Goal: Transaction & Acquisition: Book appointment/travel/reservation

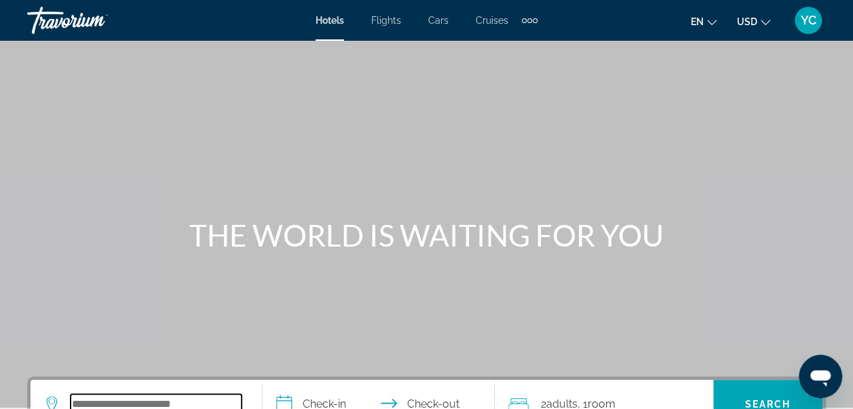
click at [164, 402] on input "Search hotel destination" at bounding box center [156, 404] width 171 height 20
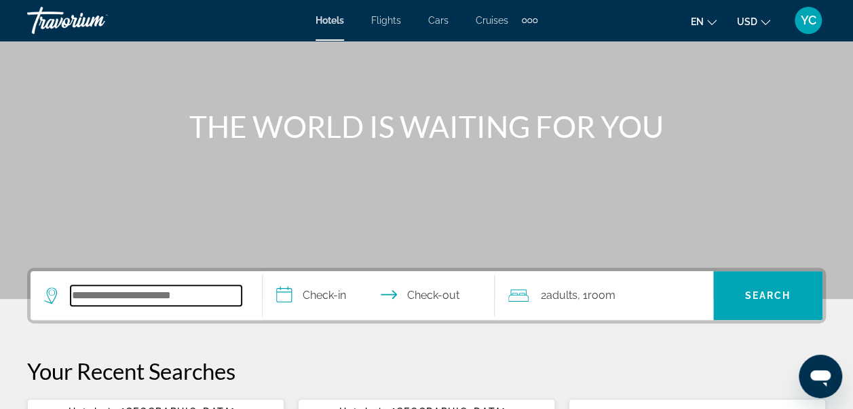
scroll to position [136, 0]
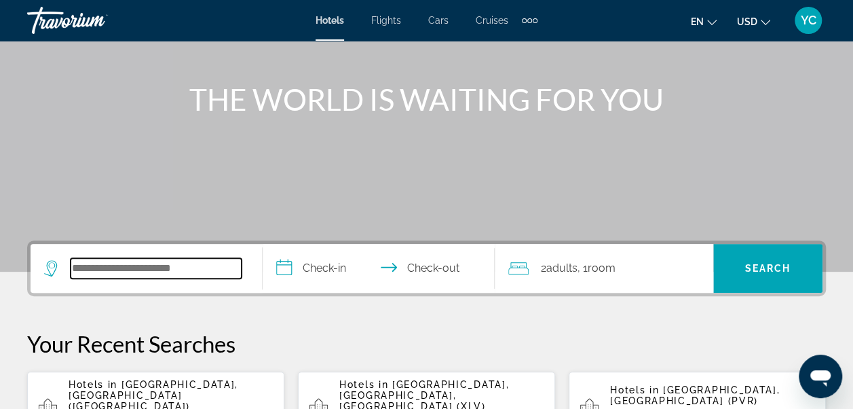
click at [97, 267] on input "Search hotel destination" at bounding box center [156, 268] width 171 height 20
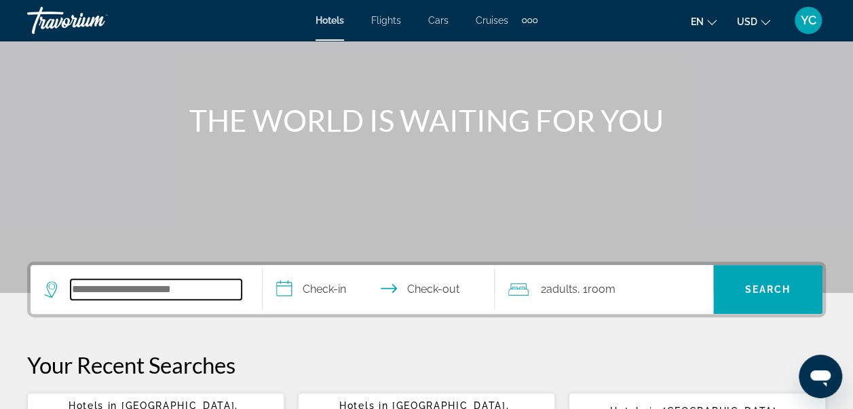
scroll to position [106, 0]
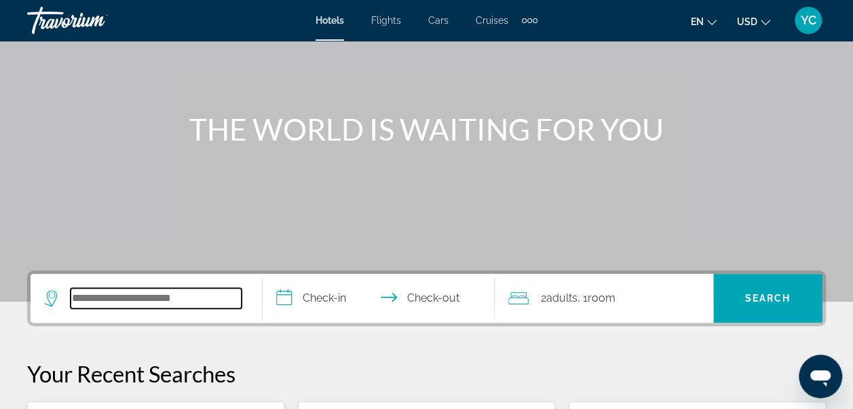
click at [116, 295] on input "Search hotel destination" at bounding box center [156, 298] width 171 height 20
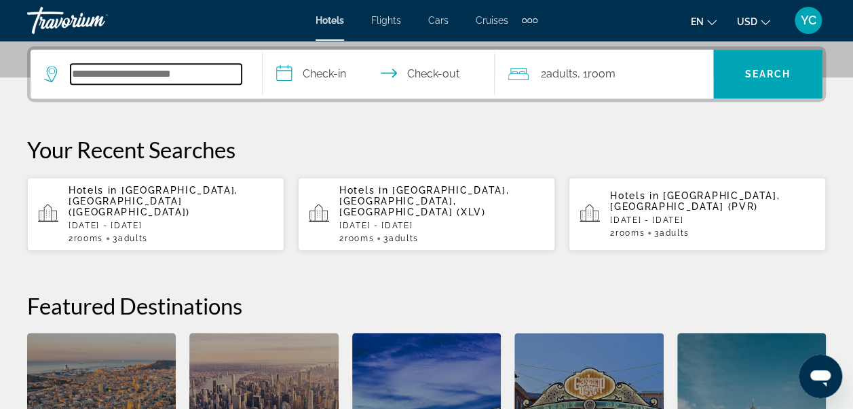
scroll to position [331, 0]
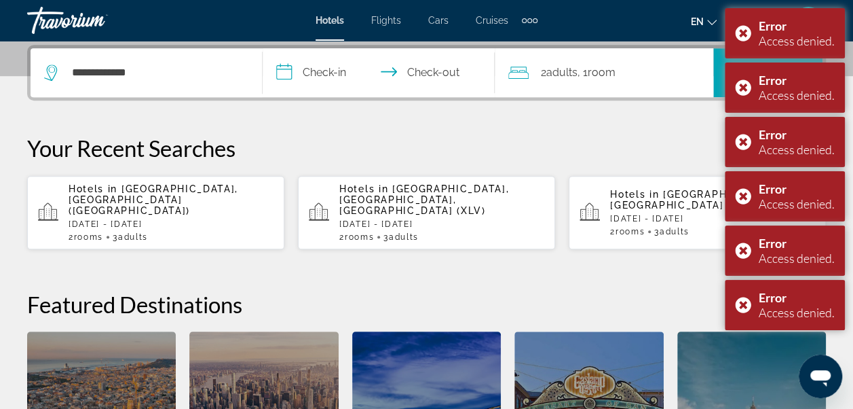
click at [116, 295] on h2 "Featured Destinations" at bounding box center [426, 303] width 799 height 27
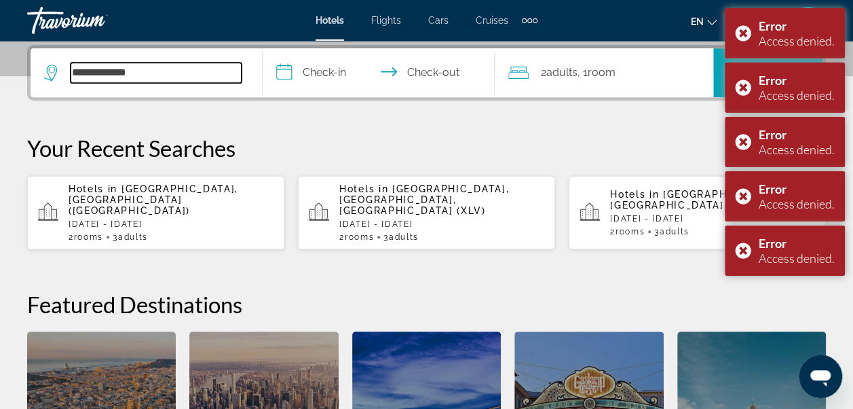
click at [134, 72] on input "**********" at bounding box center [156, 72] width 171 height 20
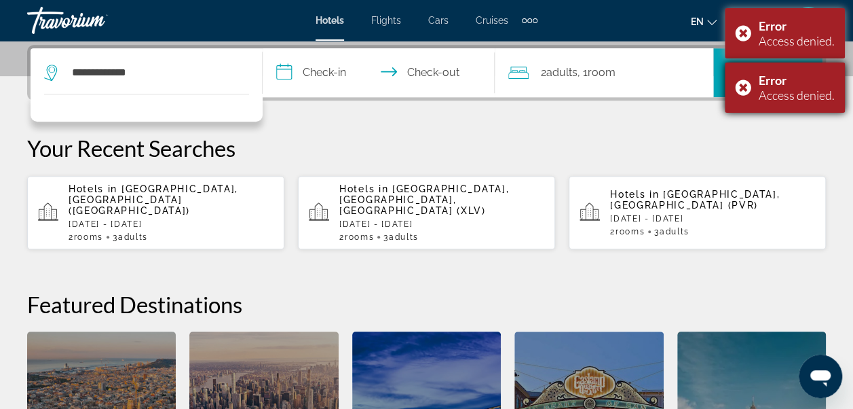
click at [740, 87] on div "Error Access denied." at bounding box center [785, 87] width 120 height 50
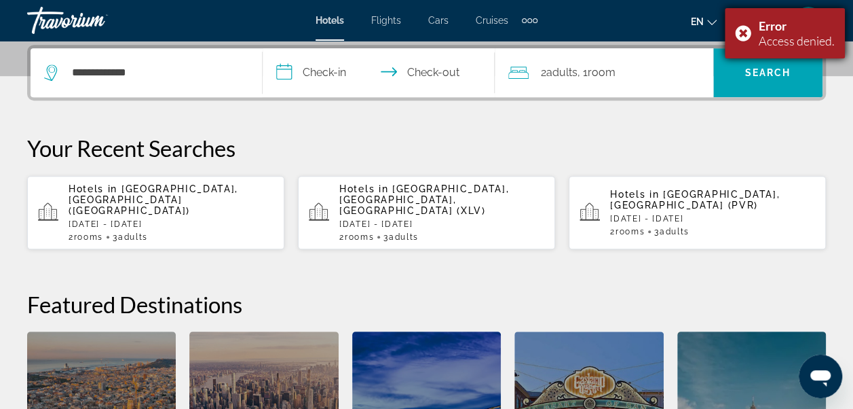
click at [740, 37] on div "Error Access denied." at bounding box center [785, 33] width 120 height 50
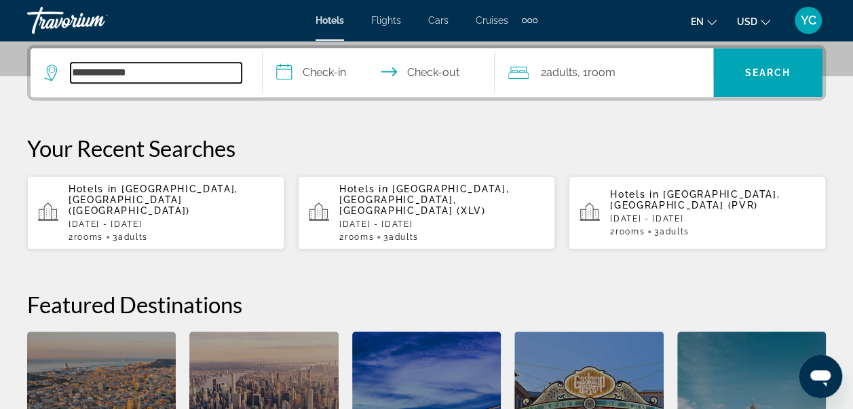
click at [140, 71] on input "**********" at bounding box center [156, 72] width 171 height 20
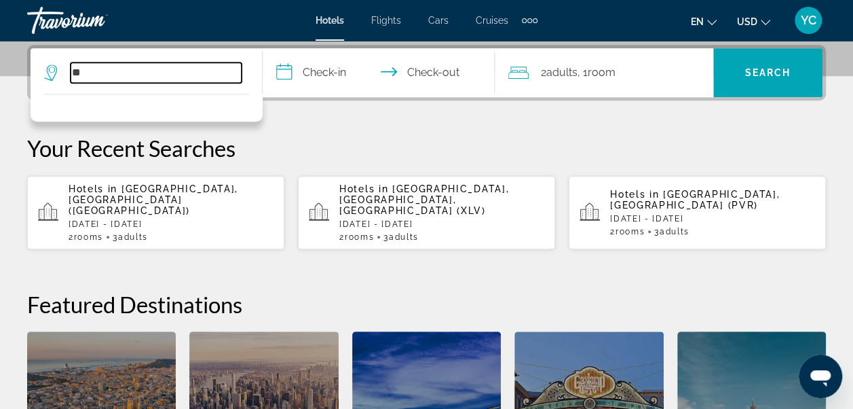
type input "*"
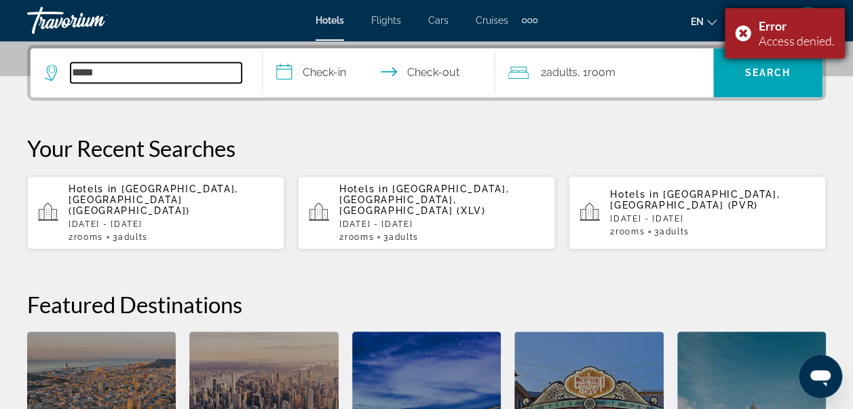
type input "*****"
click at [740, 34] on div "Error Access denied." at bounding box center [785, 33] width 120 height 50
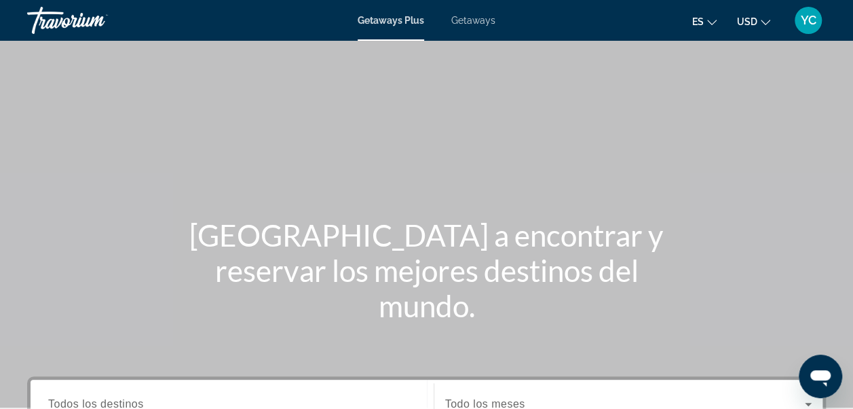
click at [474, 23] on span "Getaways" at bounding box center [473, 20] width 44 height 11
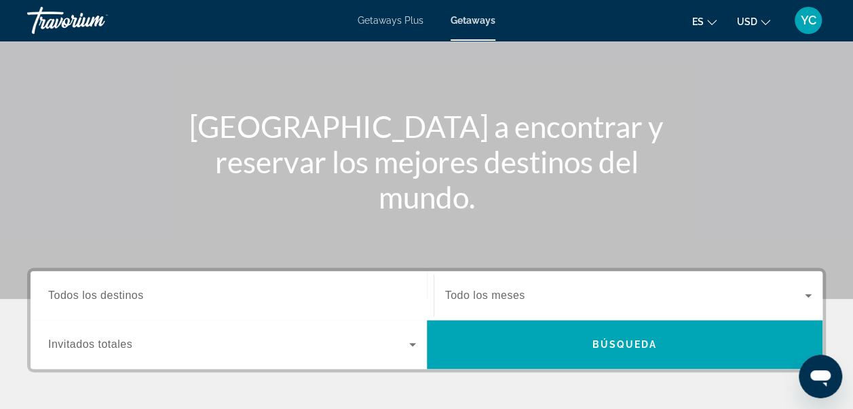
scroll to position [136, 0]
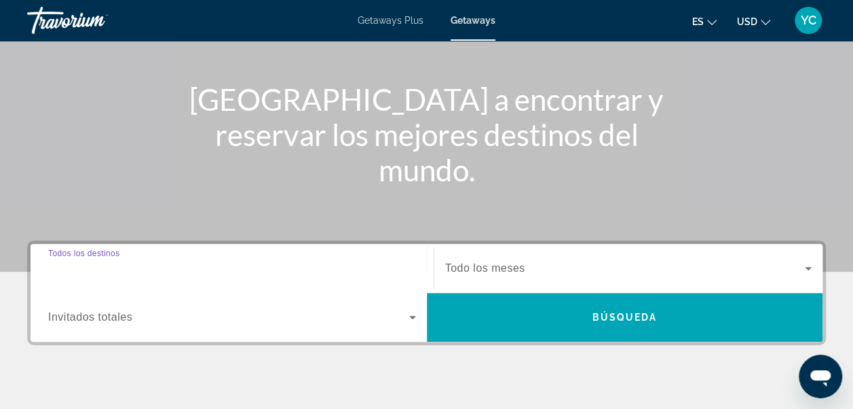
click at [176, 271] on input "Destination Todos los destinos" at bounding box center [232, 269] width 368 height 16
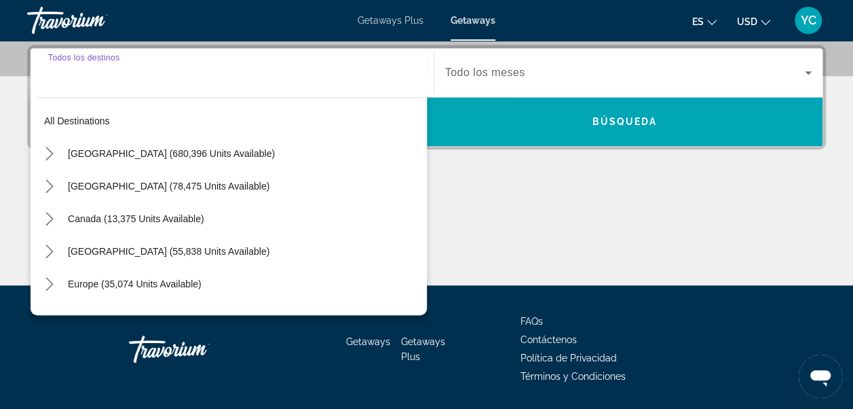
scroll to position [331, 0]
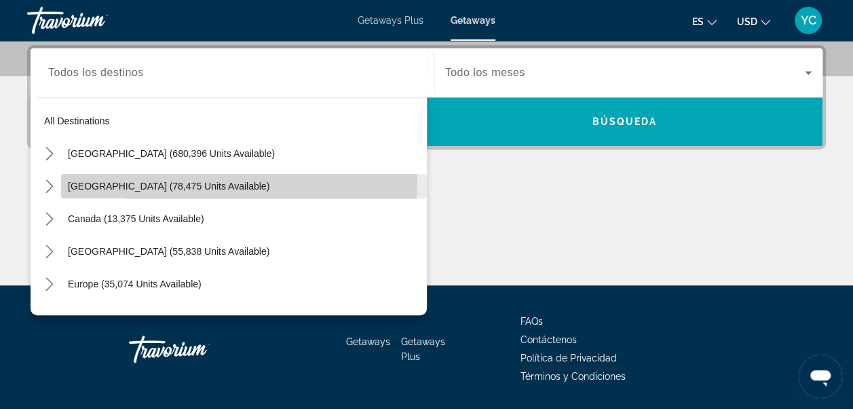
click at [185, 176] on span "Select destination: Mexico (78,475 units available)" at bounding box center [244, 186] width 366 height 33
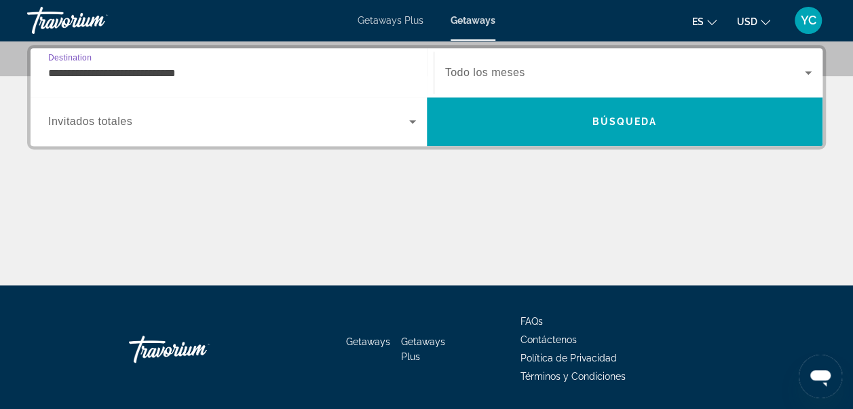
click at [297, 67] on input "**********" at bounding box center [232, 73] width 368 height 16
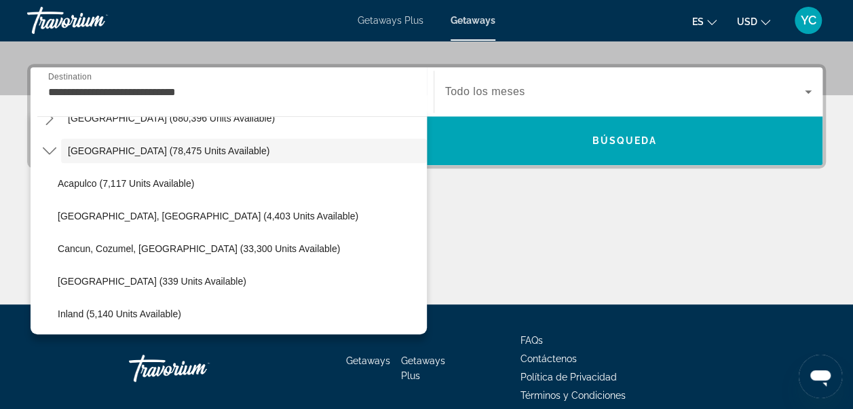
scroll to position [81, 0]
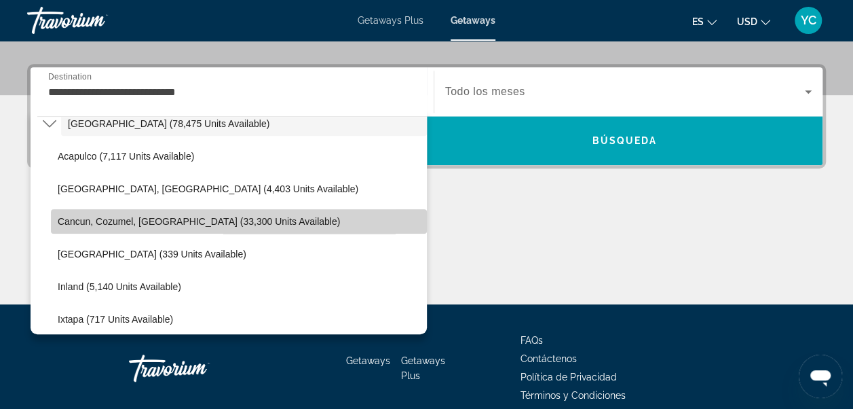
click at [289, 228] on span "Select destination: Cancun, Cozumel, Riviera Maya (33,300 units available)" at bounding box center [239, 221] width 376 height 33
type input "**********"
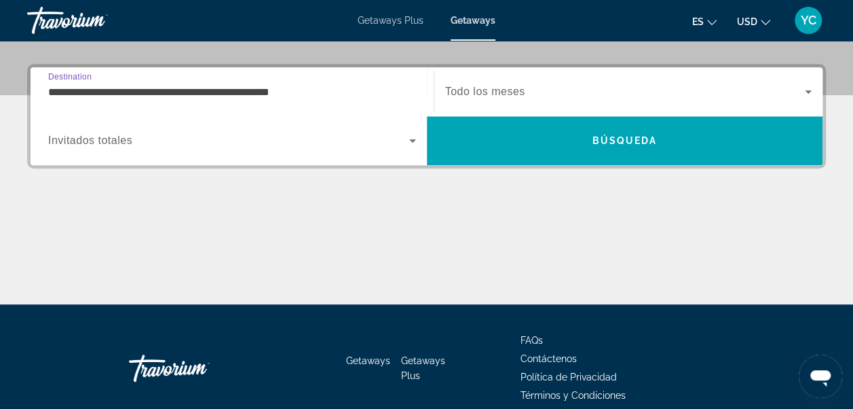
scroll to position [331, 0]
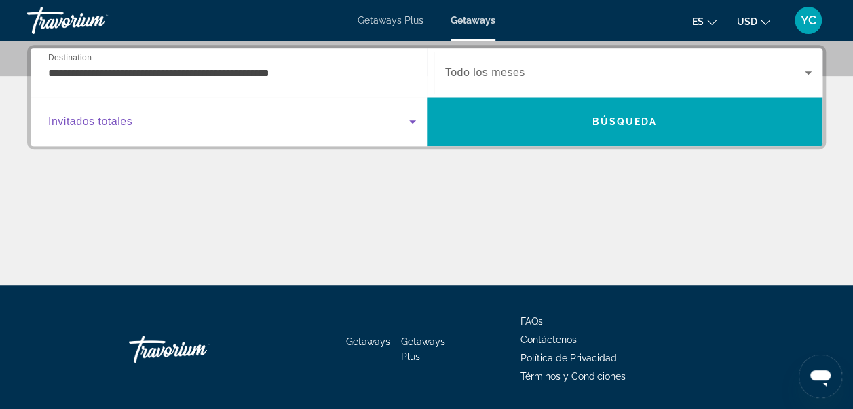
click at [413, 118] on icon "Search widget" at bounding box center [412, 121] width 16 height 16
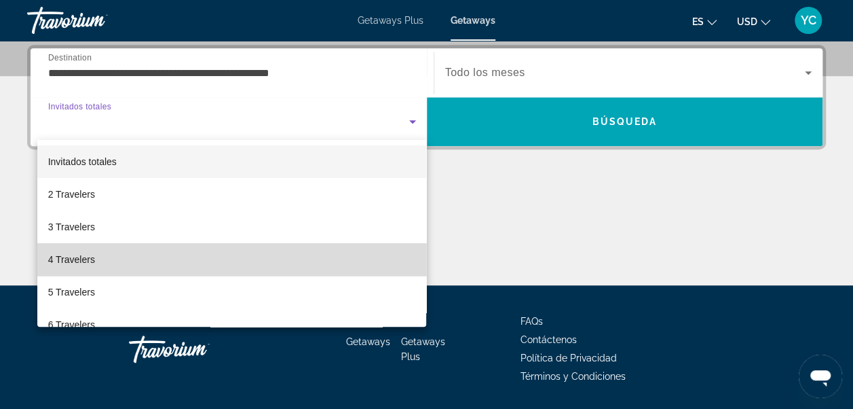
click at [319, 261] on mat-option "4 Travelers" at bounding box center [232, 259] width 390 height 33
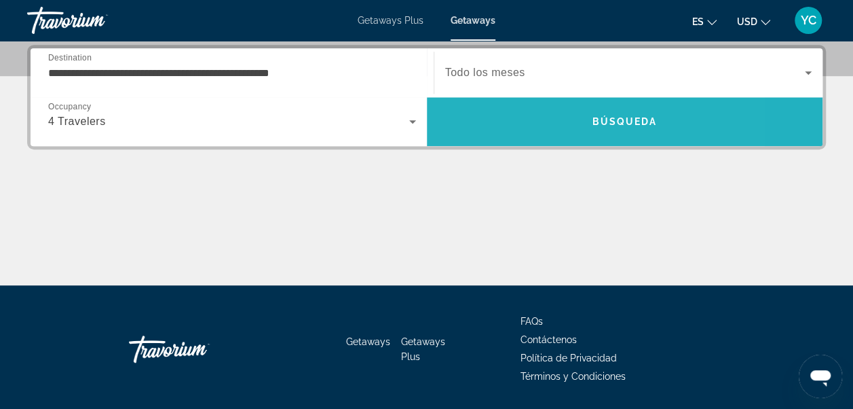
click at [535, 128] on span "Search" at bounding box center [625, 121] width 396 height 33
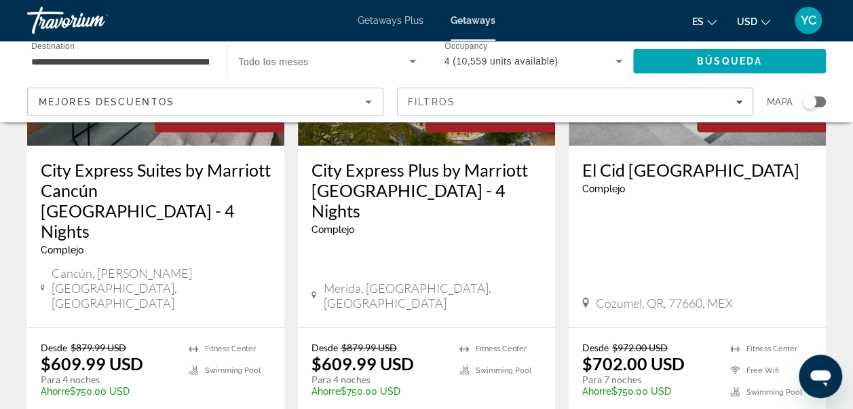
scroll to position [1827, 0]
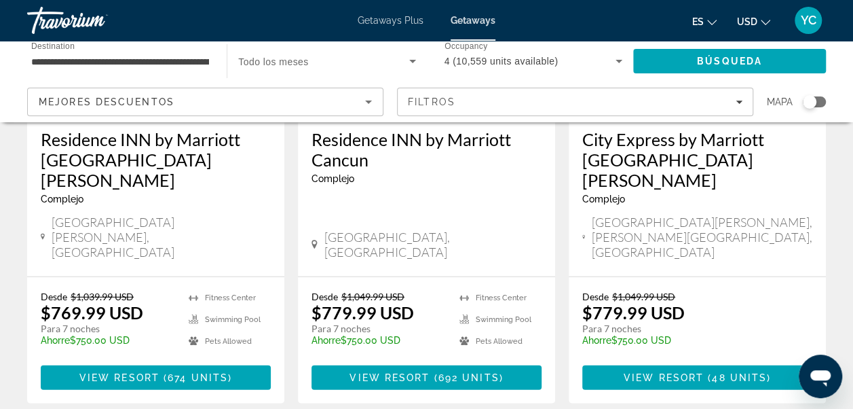
scroll to position [1763, 0]
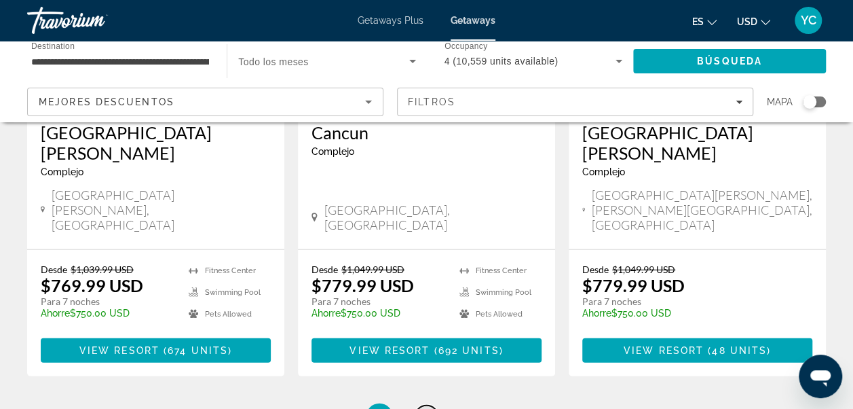
click at [431, 405] on link "page 3" at bounding box center [427, 417] width 24 height 24
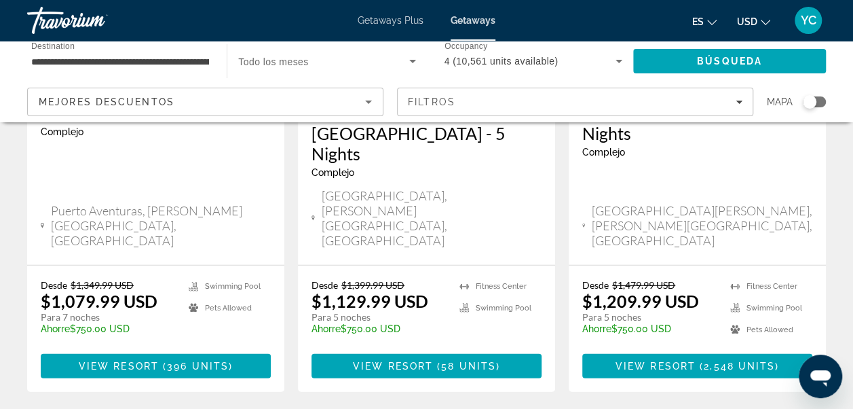
scroll to position [1908, 0]
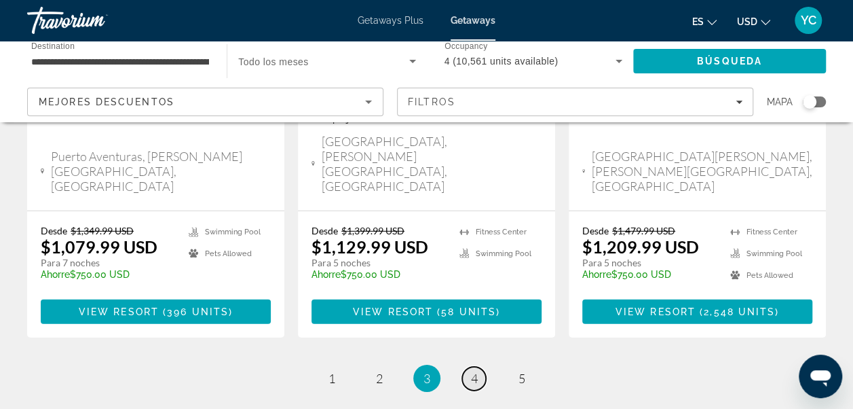
click at [473, 371] on span "4" at bounding box center [474, 378] width 7 height 15
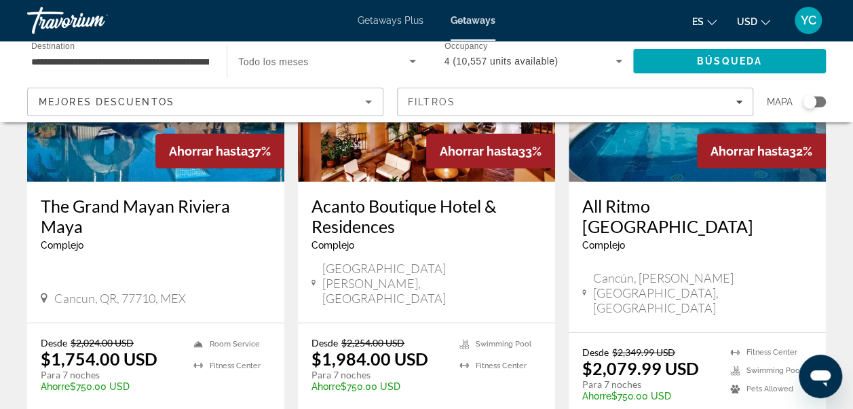
scroll to position [1817, 0]
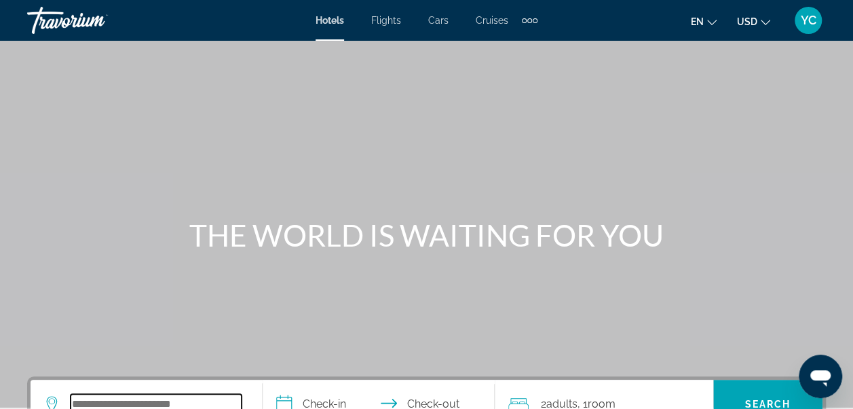
click at [128, 396] on input "Search hotel destination" at bounding box center [156, 404] width 171 height 20
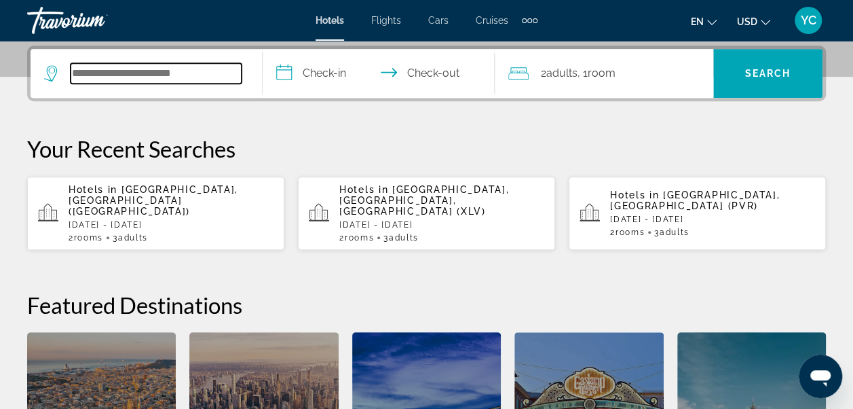
scroll to position [331, 0]
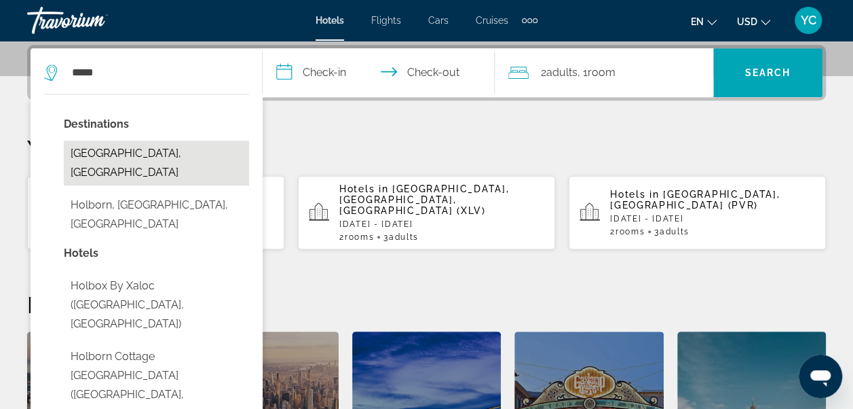
click at [166, 153] on button "[GEOGRAPHIC_DATA], [GEOGRAPHIC_DATA]" at bounding box center [156, 162] width 185 height 45
type input "**********"
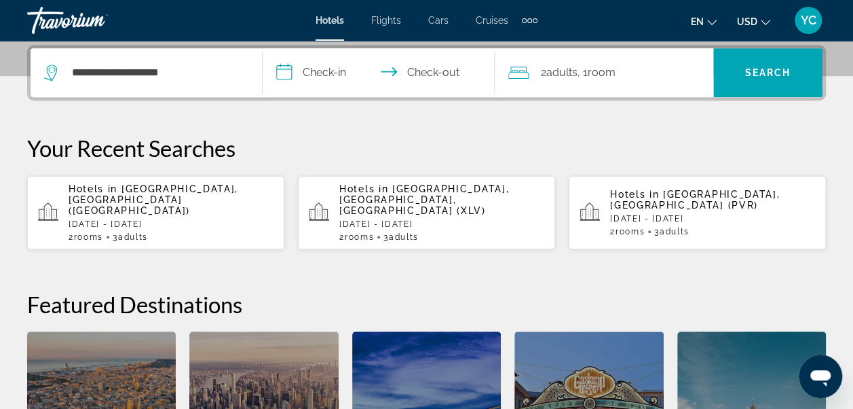
click at [615, 79] on span ", 1 Room rooms" at bounding box center [597, 72] width 38 height 19
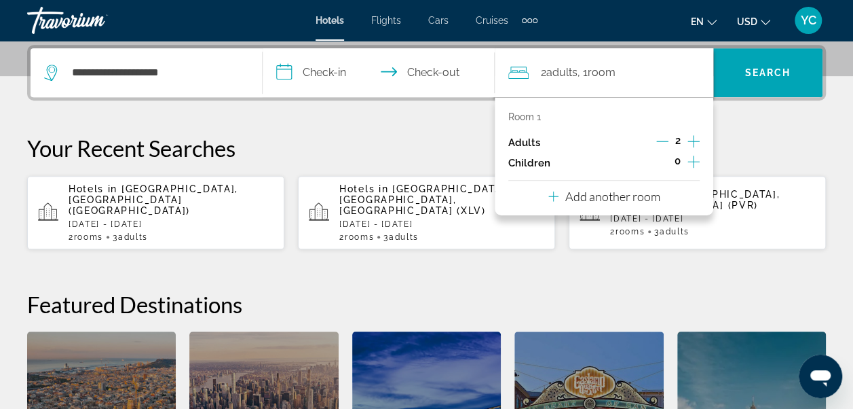
click at [553, 195] on icon "Travelers: 2 adults, 0 children" at bounding box center [553, 196] width 10 height 10
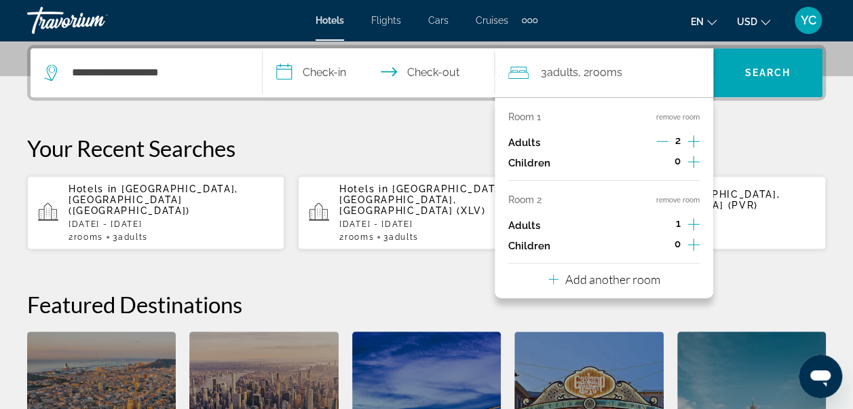
click at [286, 77] on input "**********" at bounding box center [382, 74] width 238 height 53
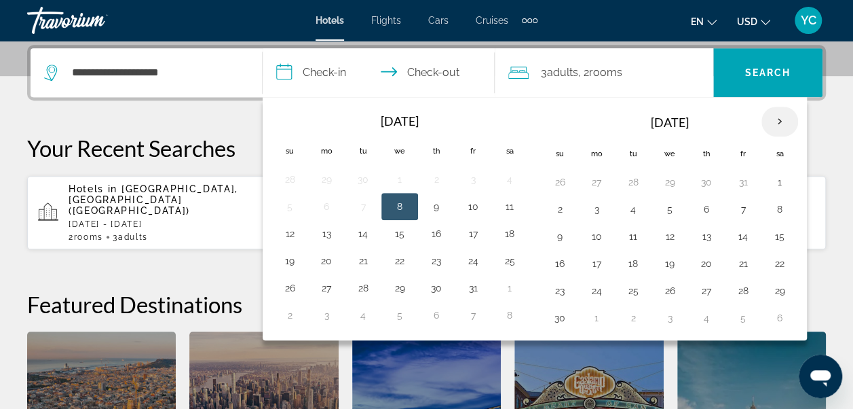
click at [774, 121] on th "Next month" at bounding box center [779, 122] width 37 height 30
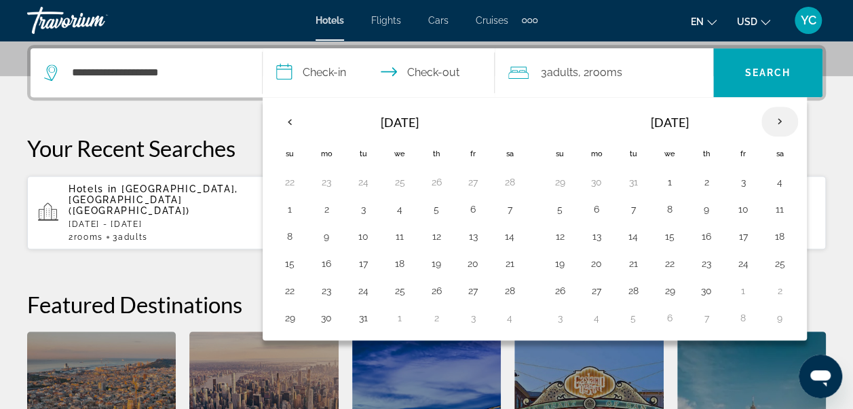
click at [774, 121] on th "Next month" at bounding box center [779, 122] width 37 height 30
click at [293, 122] on th "Previous month" at bounding box center [289, 122] width 37 height 30
click at [396, 295] on button "29" at bounding box center [400, 290] width 22 height 19
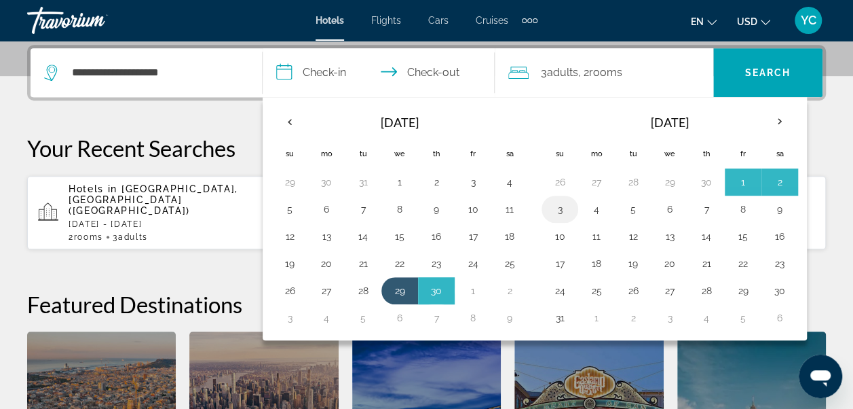
click at [559, 215] on button "3" at bounding box center [560, 209] width 22 height 19
type input "**********"
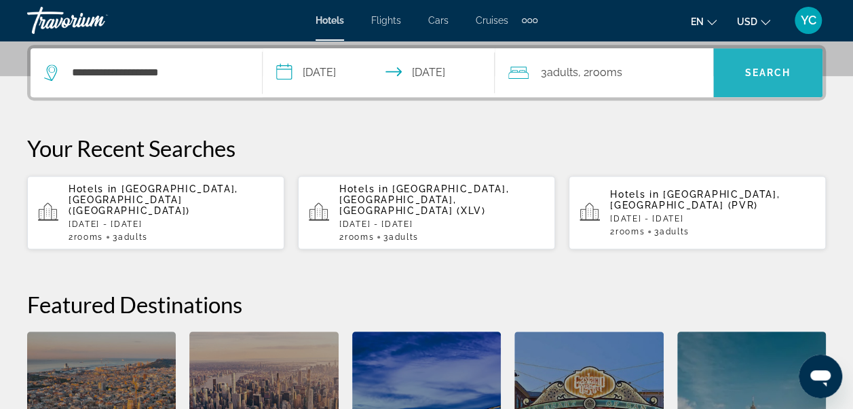
click at [777, 62] on span "Search" at bounding box center [767, 72] width 109 height 33
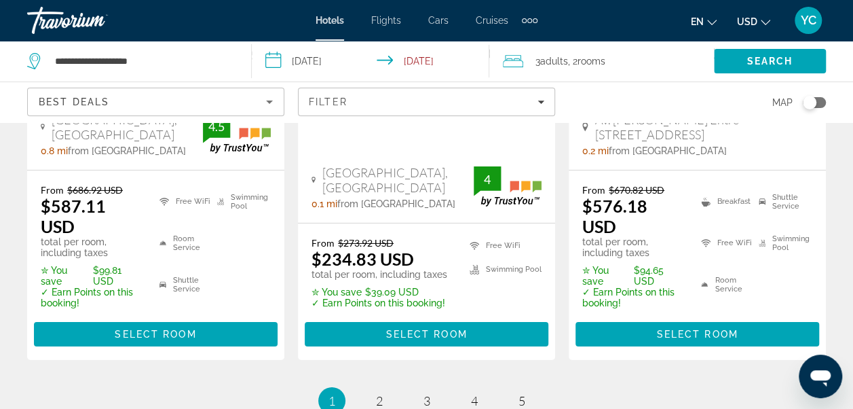
scroll to position [2179, 0]
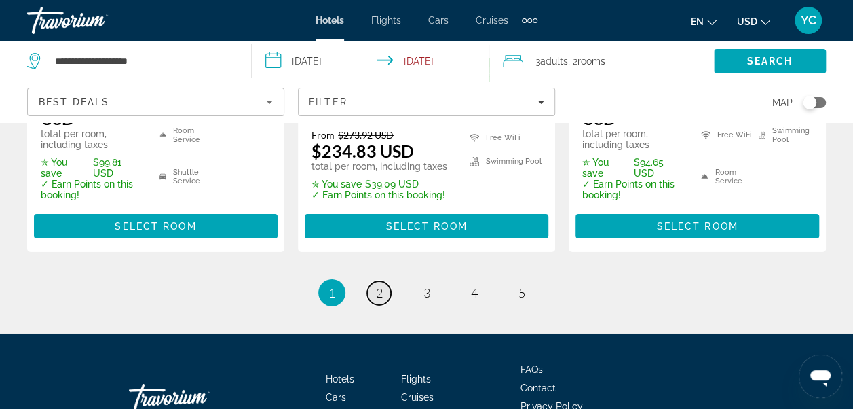
click at [379, 285] on span "2" at bounding box center [379, 292] width 7 height 15
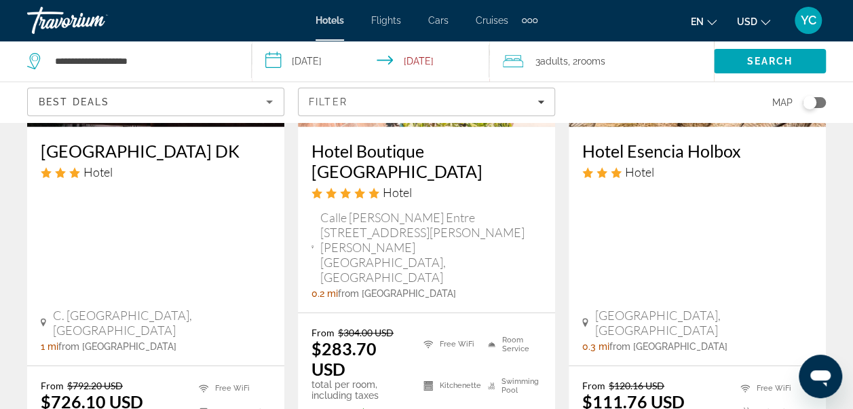
scroll to position [2117, 0]
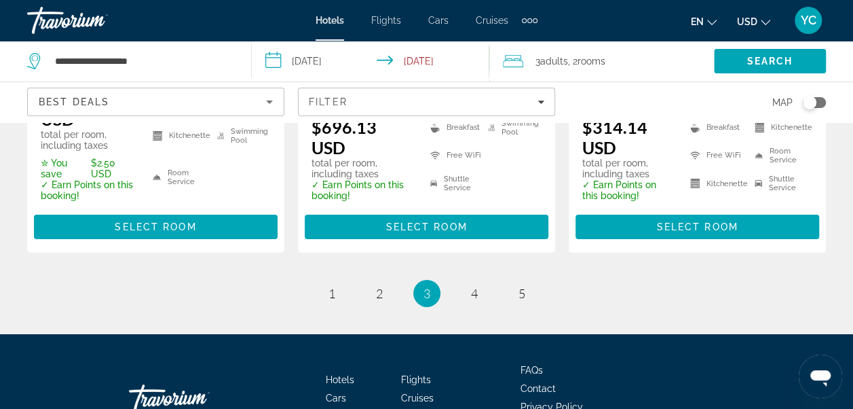
scroll to position [2162, 0]
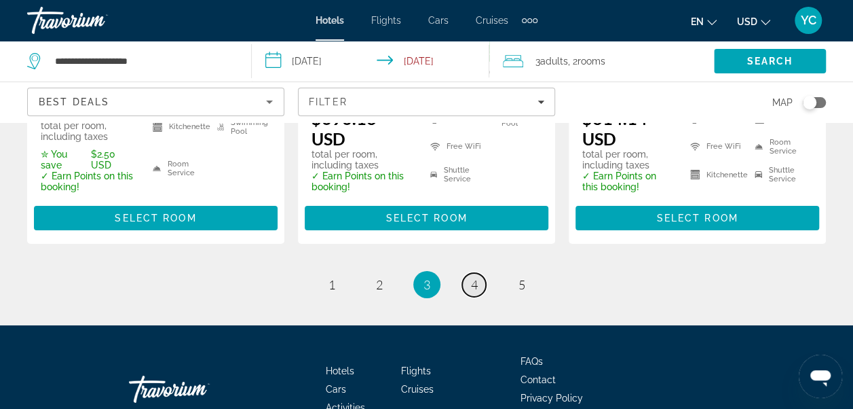
click at [472, 277] on span "4" at bounding box center [474, 284] width 7 height 15
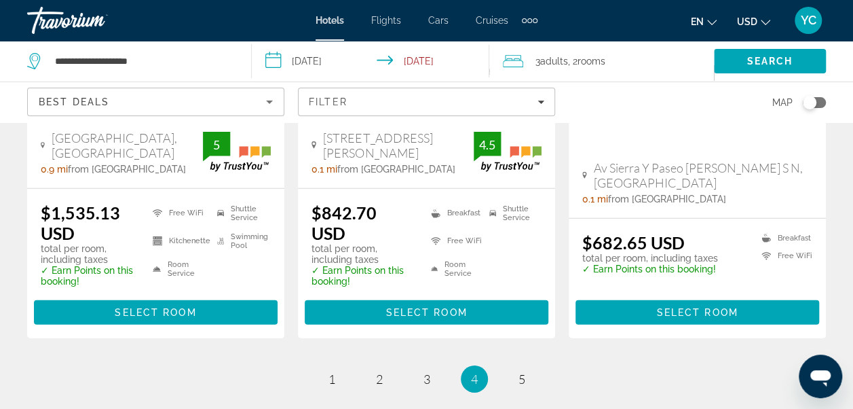
scroll to position [1926, 0]
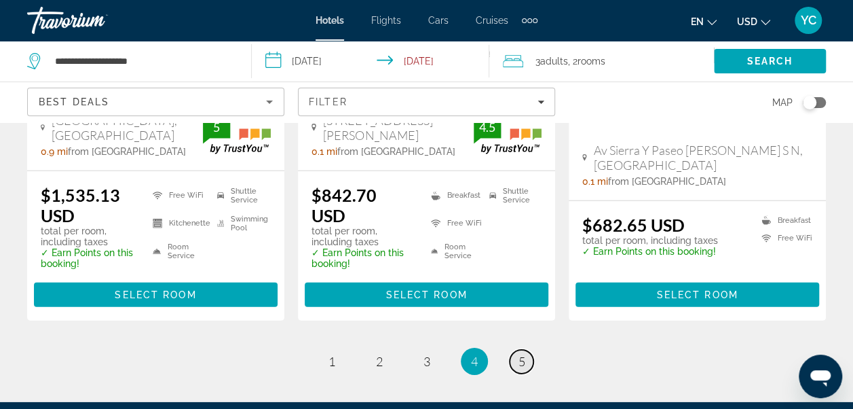
click at [528, 350] on link "page 5" at bounding box center [522, 362] width 24 height 24
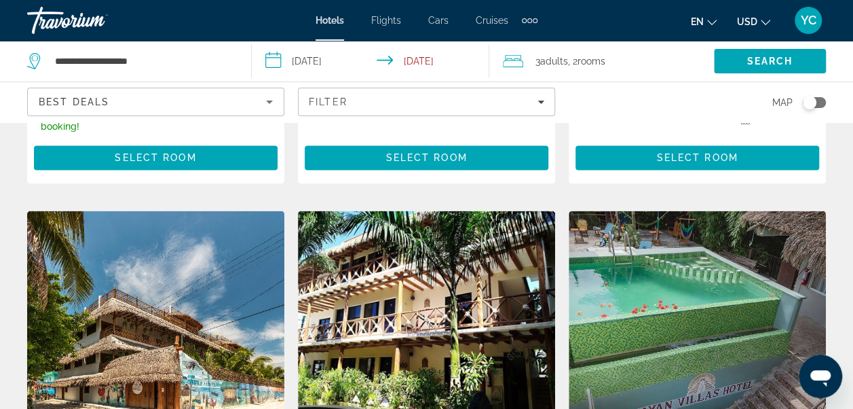
scroll to position [1086, 0]
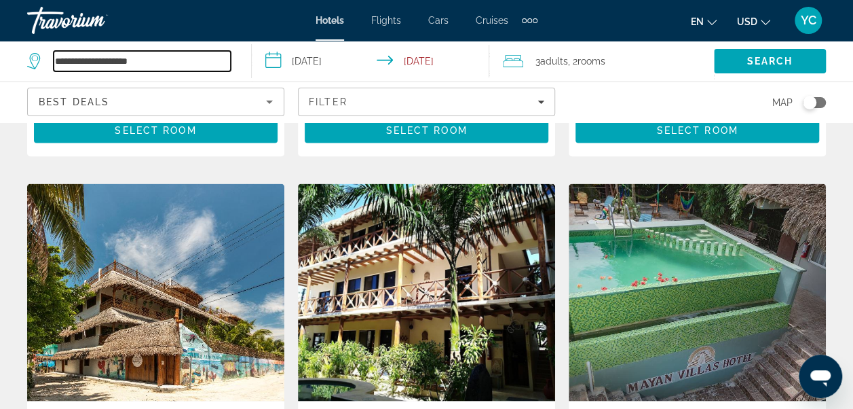
click at [199, 64] on input "**********" at bounding box center [142, 61] width 177 height 20
